Goal: Find specific page/section: Find specific page/section

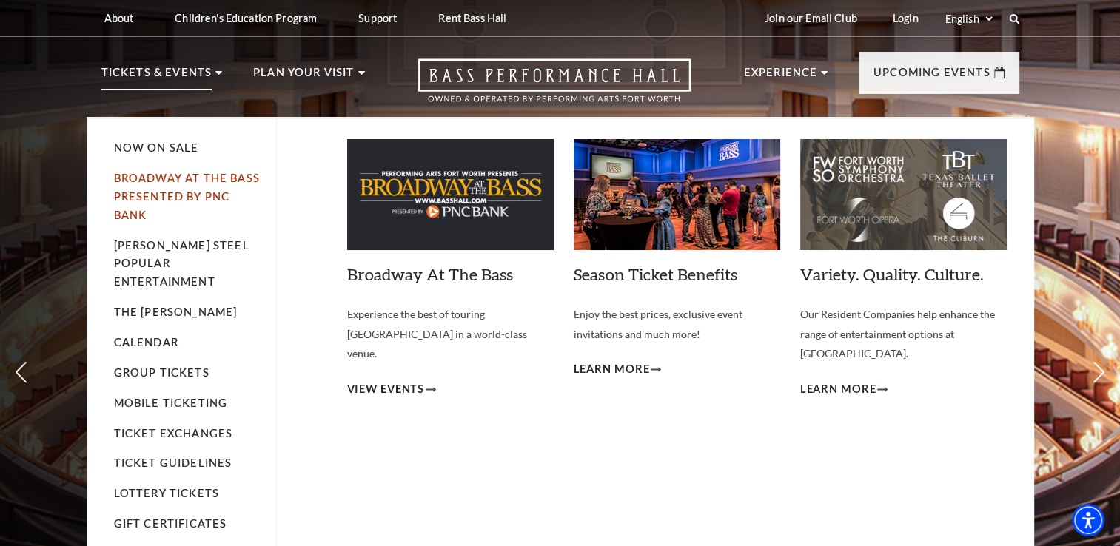
click at [175, 183] on link "Broadway At The Bass presented by PNC Bank" at bounding box center [187, 197] width 146 height 50
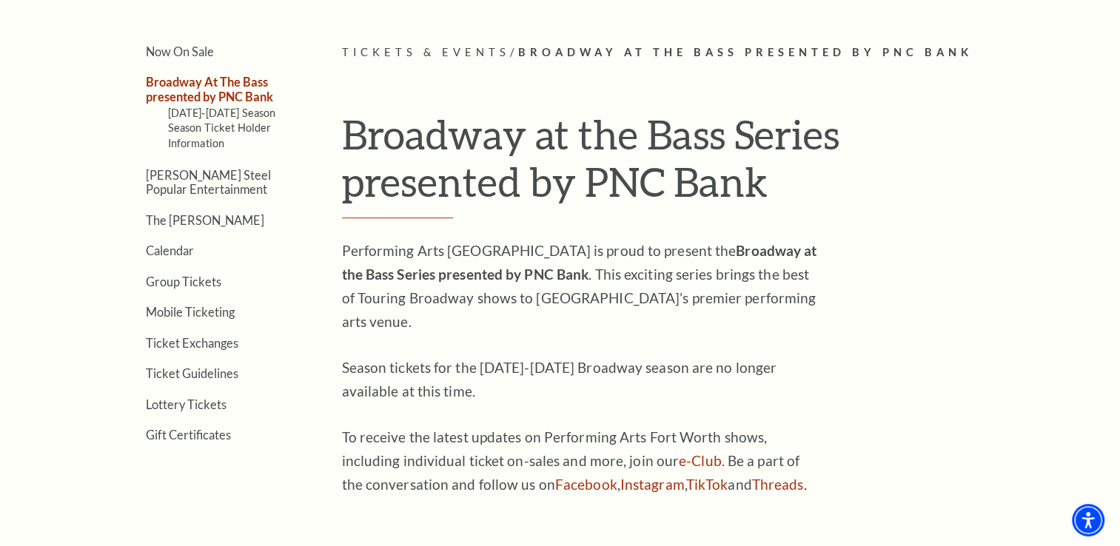
scroll to position [296, 0]
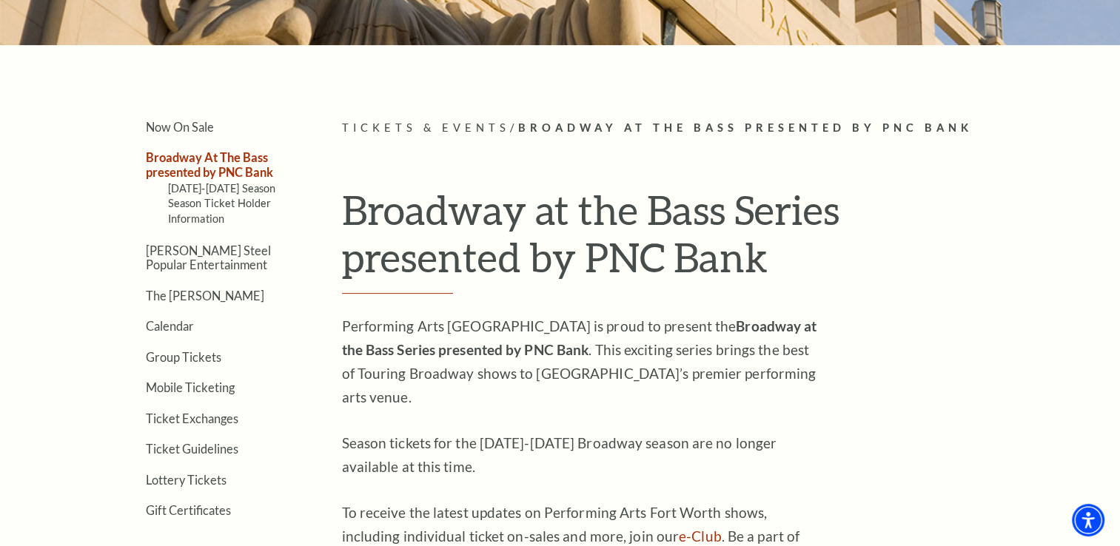
click at [228, 164] on link "Broadway At The Bass presented by PNC Bank" at bounding box center [209, 164] width 127 height 28
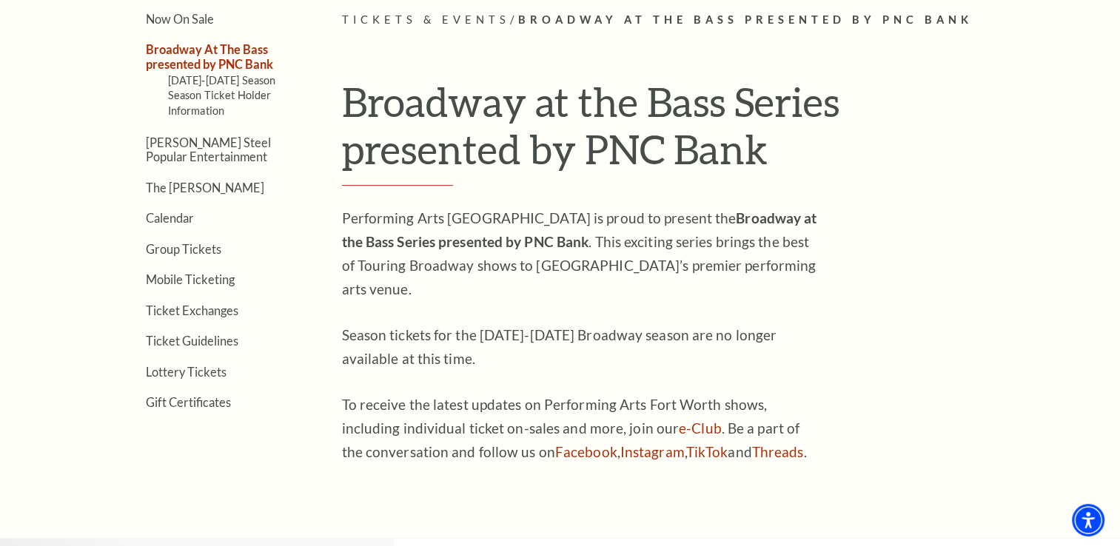
scroll to position [444, 0]
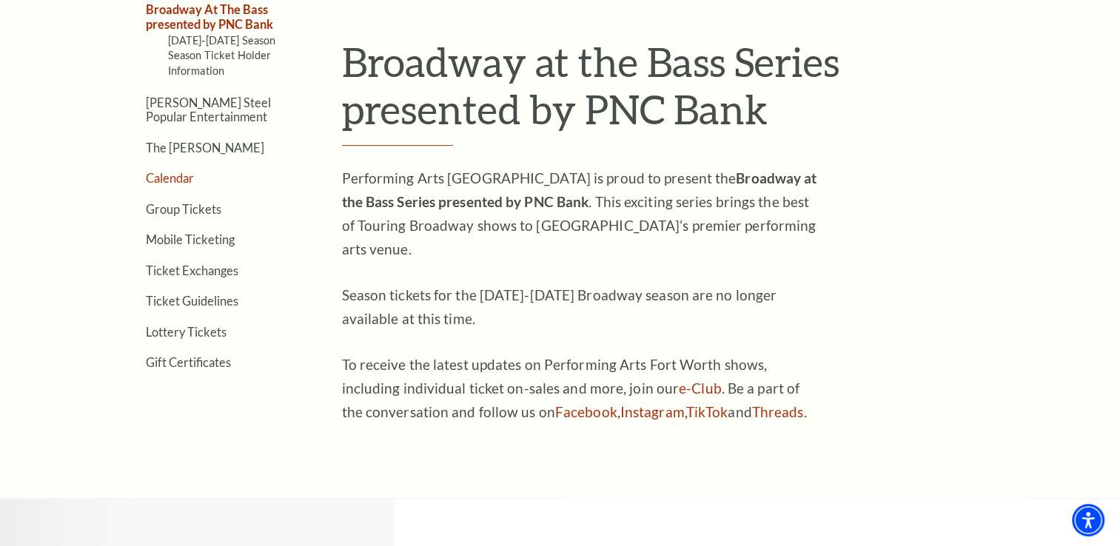
click at [169, 178] on link "Calendar" at bounding box center [170, 178] width 48 height 14
